Goal: Information Seeking & Learning: Learn about a topic

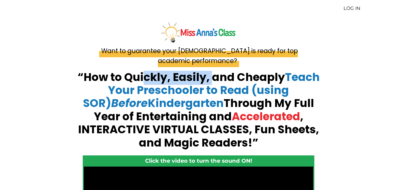
drag, startPoint x: 145, startPoint y: 78, endPoint x: 211, endPoint y: 83, distance: 66.6
click at [211, 83] on strong "“How to Quickly, Easily, and Cheaply Teach Your Preschooler to Read (using SOR)…" at bounding box center [198, 110] width 242 height 81
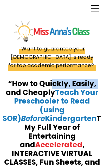
click at [4, 88] on h1 "“How to Quickly, Easily, and Cheaply Teach Your Preschooler to Read (using SOR)…" at bounding box center [52, 128] width 99 height 96
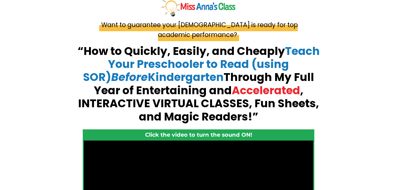
scroll to position [25, 0]
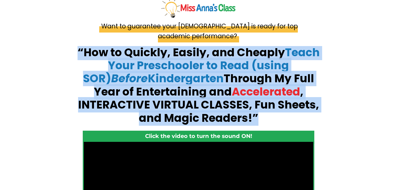
drag, startPoint x: 76, startPoint y: 51, endPoint x: 239, endPoint y: 119, distance: 176.6
click at [239, 119] on h1 "“How to Quickly, Easily, and Cheaply Teach Your Preschooler to Read (using SOR)…" at bounding box center [198, 85] width 257 height 79
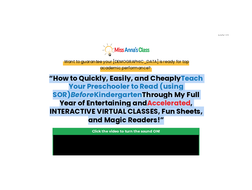
scroll to position [0, 0]
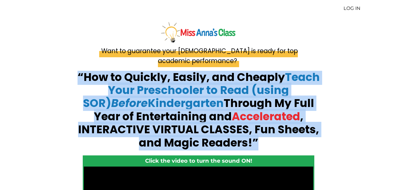
click at [103, 75] on strong "“How to Quickly, Easily, and Cheaply Teach Your Preschooler to Read (using SOR)…" at bounding box center [198, 110] width 242 height 81
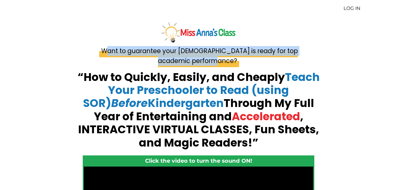
drag, startPoint x: 98, startPoint y: 49, endPoint x: 228, endPoint y: 62, distance: 131.5
click at [228, 62] on h4 "Want to guarantee your [DEMOGRAPHIC_DATA] is ready for top academic performance?" at bounding box center [198, 56] width 208 height 20
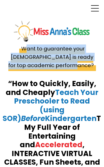
click at [22, 86] on strong "“How to Quickly, Easily, and Cheaply Teach Your Preschooler to Read (using SOR)…" at bounding box center [66, 128] width 127 height 98
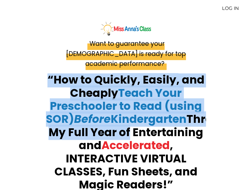
drag, startPoint x: 48, startPoint y: 73, endPoint x: 186, endPoint y: 122, distance: 146.4
click at [186, 122] on strong "“How to Quickly, Easily, and Cheaply Teach Your Preschooler to Read (using SOR)…" at bounding box center [140, 132] width 189 height 120
click at [97, 72] on strong "“How to Quickly, Easily, and Cheaply Teach Your Preschooler to Read (using SOR)…" at bounding box center [140, 132] width 189 height 120
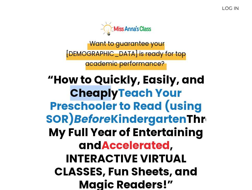
drag, startPoint x: 64, startPoint y: 78, endPoint x: 111, endPoint y: 83, distance: 46.4
click at [111, 83] on h1 "“How to Quickly, Easily, and Cheaply Teach Your Preschooler to Read (using SOR)…" at bounding box center [126, 133] width 160 height 118
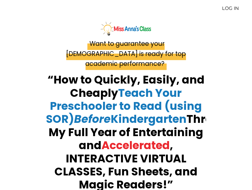
click at [122, 92] on span "Teach Your Preschooler to Read (using SOR) Before Kindergarten" at bounding box center [124, 107] width 156 height 42
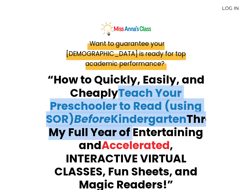
drag, startPoint x: 118, startPoint y: 82, endPoint x: 205, endPoint y: 116, distance: 93.4
click at [205, 116] on h1 "“How to Quickly, Easily, and Cheaply Teach Your Preschooler to Read (using SOR)…" at bounding box center [126, 133] width 160 height 118
click at [187, 103] on span "Teach Your Preschooler to Read (using SOR) Before Kindergarten" at bounding box center [124, 107] width 156 height 42
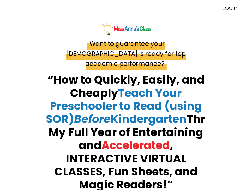
click at [186, 103] on span "Teach Your Preschooler to Read (using SOR) Before Kindergarten" at bounding box center [124, 107] width 156 height 42
click at [81, 70] on div "“How to Quickly, Easily, and Cheaply Teach Your Preschooler to Read (using SOR)…" at bounding box center [126, 134] width 168 height 128
click at [75, 72] on strong "“How to Quickly, Easily, and Cheaply Teach Your Preschooler to Read (using SOR)…" at bounding box center [140, 132] width 189 height 120
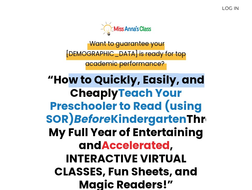
drag, startPoint x: 72, startPoint y: 71, endPoint x: 207, endPoint y: 74, distance: 135.1
click at [209, 75] on div "“How to Quickly, Easily, and Cheaply Teach Your Preschooler to Read (using SOR)…" at bounding box center [126, 134] width 168 height 128
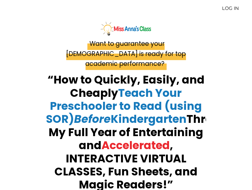
drag, startPoint x: 161, startPoint y: 72, endPoint x: 99, endPoint y: 80, distance: 63.3
click at [99, 80] on strong "“How to Quickly, Easily, and Cheaply Teach Your Preschooler to Read (using SOR)…" at bounding box center [140, 132] width 189 height 120
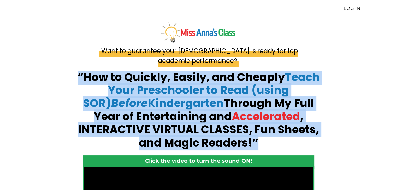
drag, startPoint x: 68, startPoint y: 73, endPoint x: 269, endPoint y: 144, distance: 212.8
click at [269, 144] on div "“How to Quickly, Easily, and Cheaply Teach Your Preschooler to Read (using SOR)…" at bounding box center [198, 111] width 264 height 89
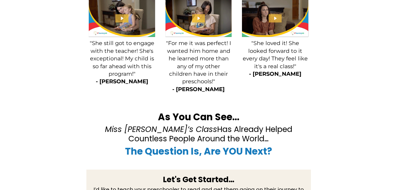
scroll to position [912, 0]
